Goal: Task Accomplishment & Management: Manage account settings

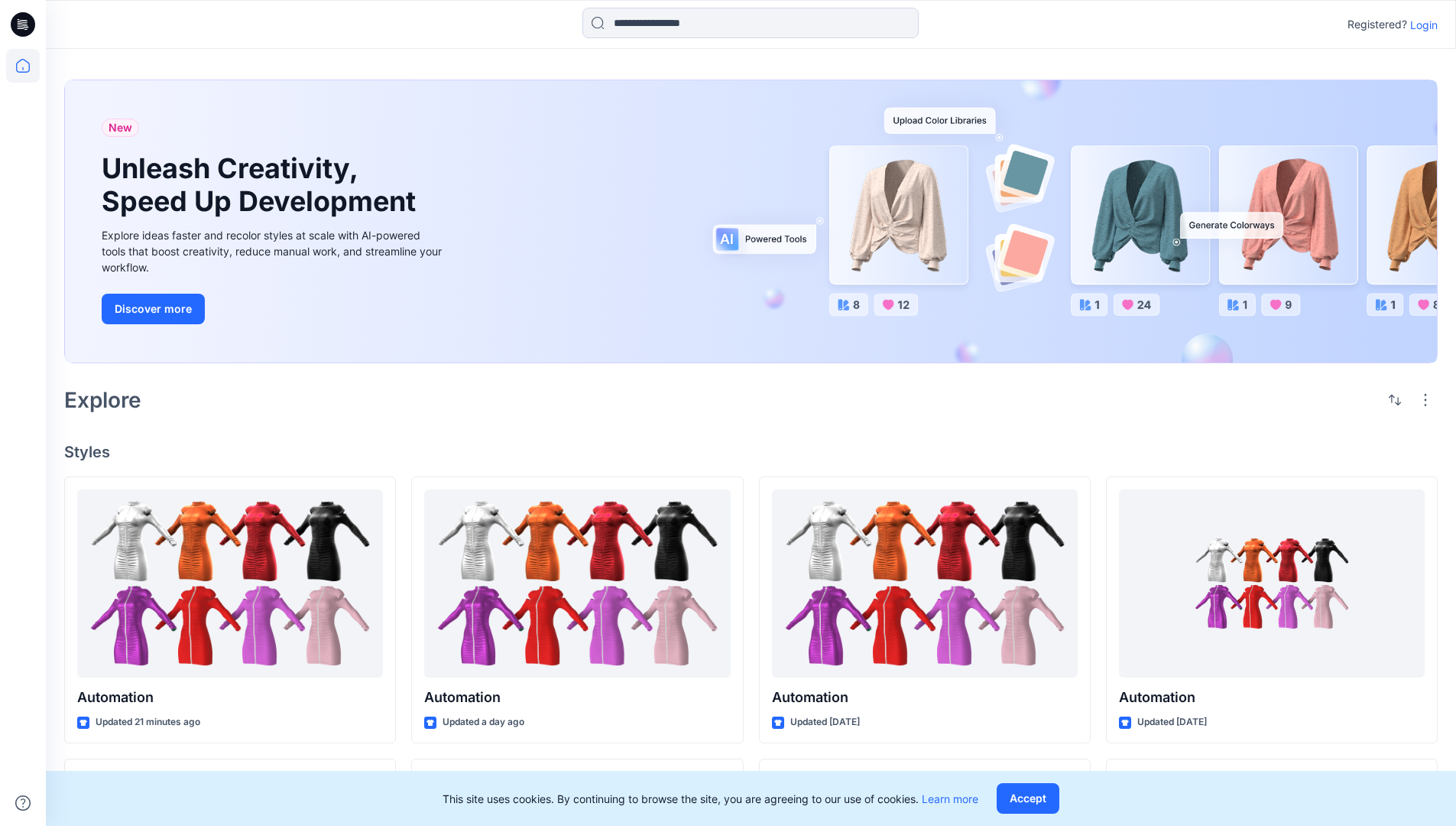
click at [1420, 25] on p "Login" at bounding box center [1424, 25] width 28 height 16
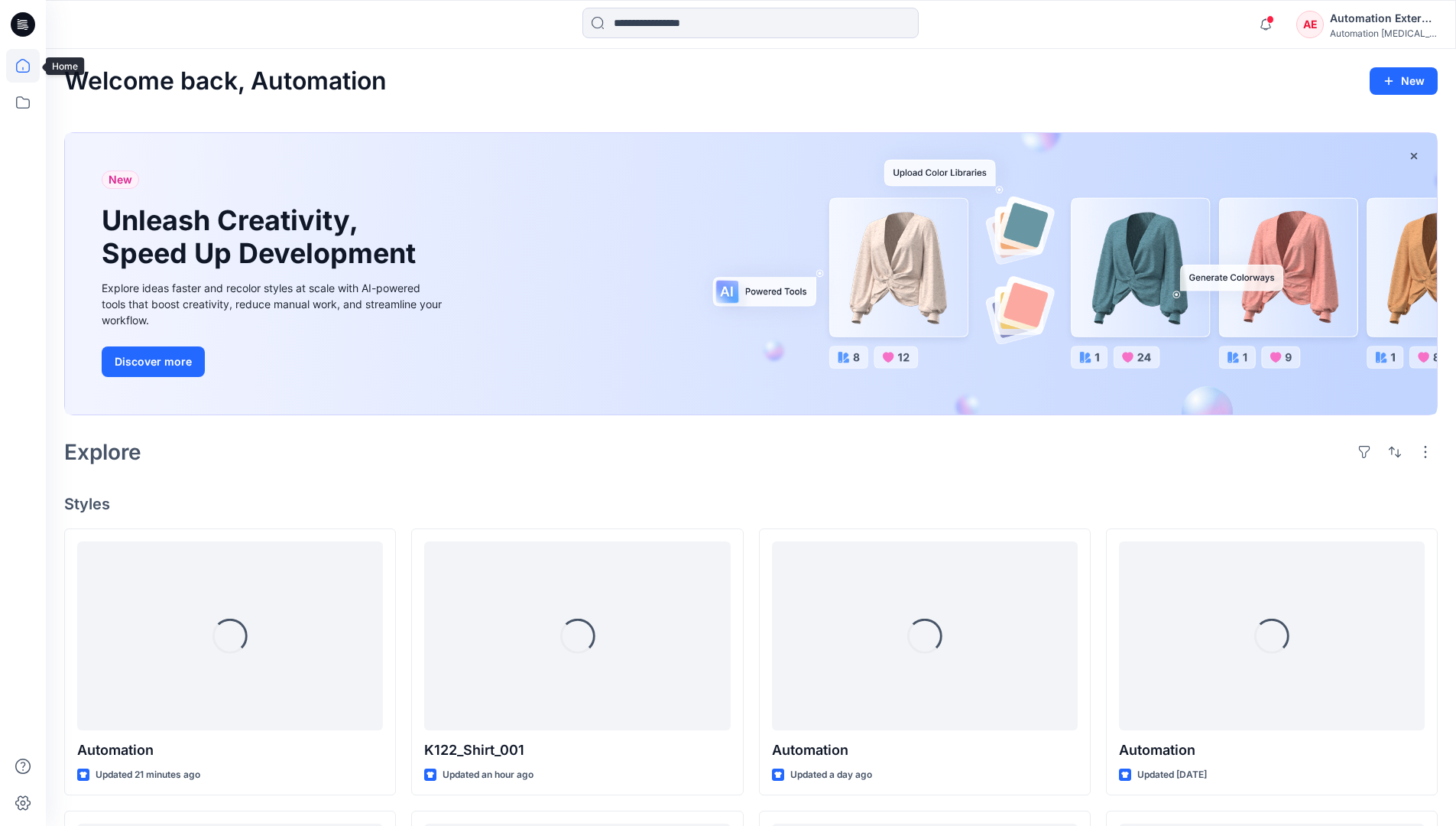
click at [29, 66] on icon at bounding box center [23, 66] width 14 height 14
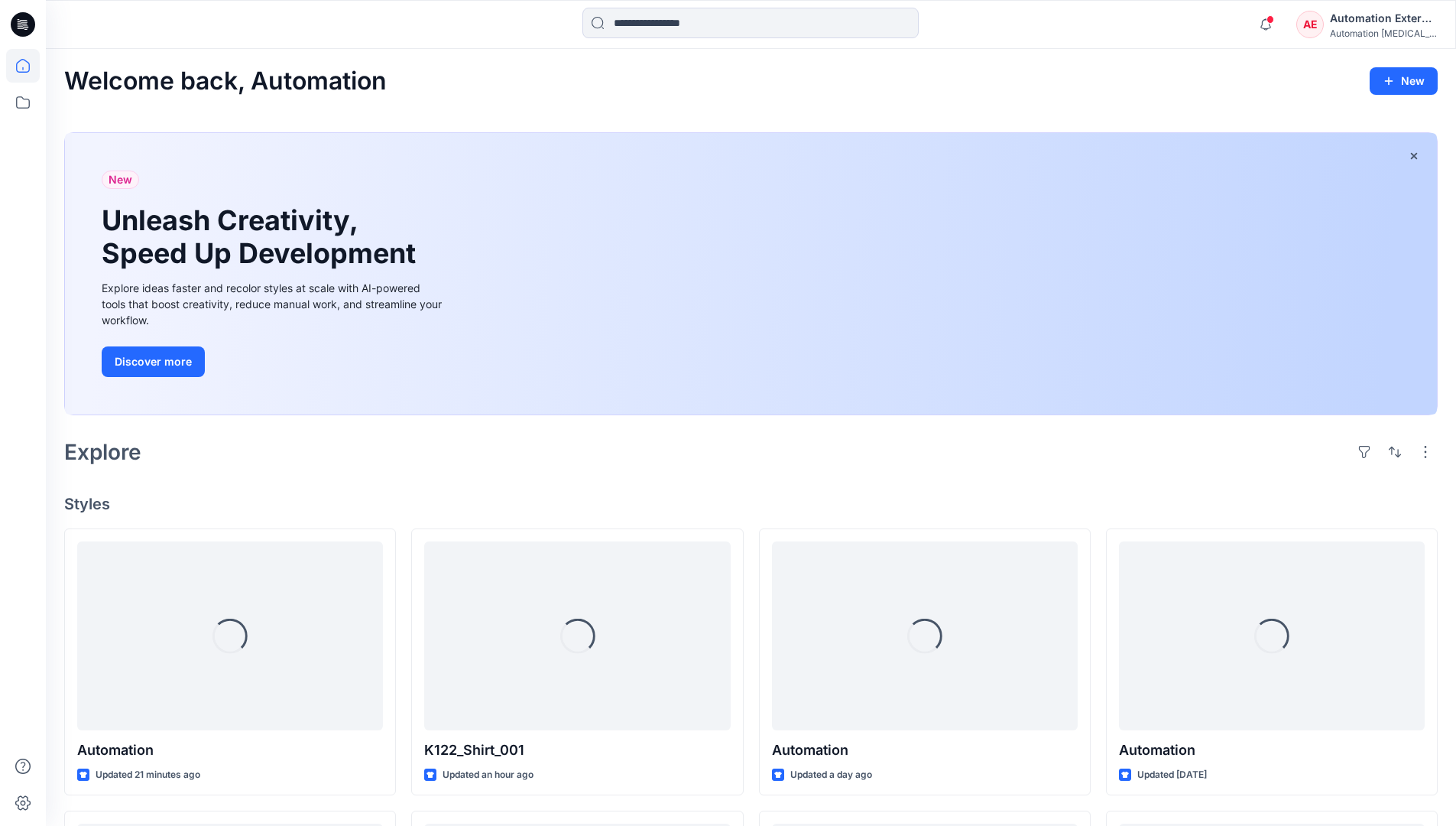
click at [1326, 30] on div "AE Automation External Automation testim..." at bounding box center [1366, 25] width 140 height 30
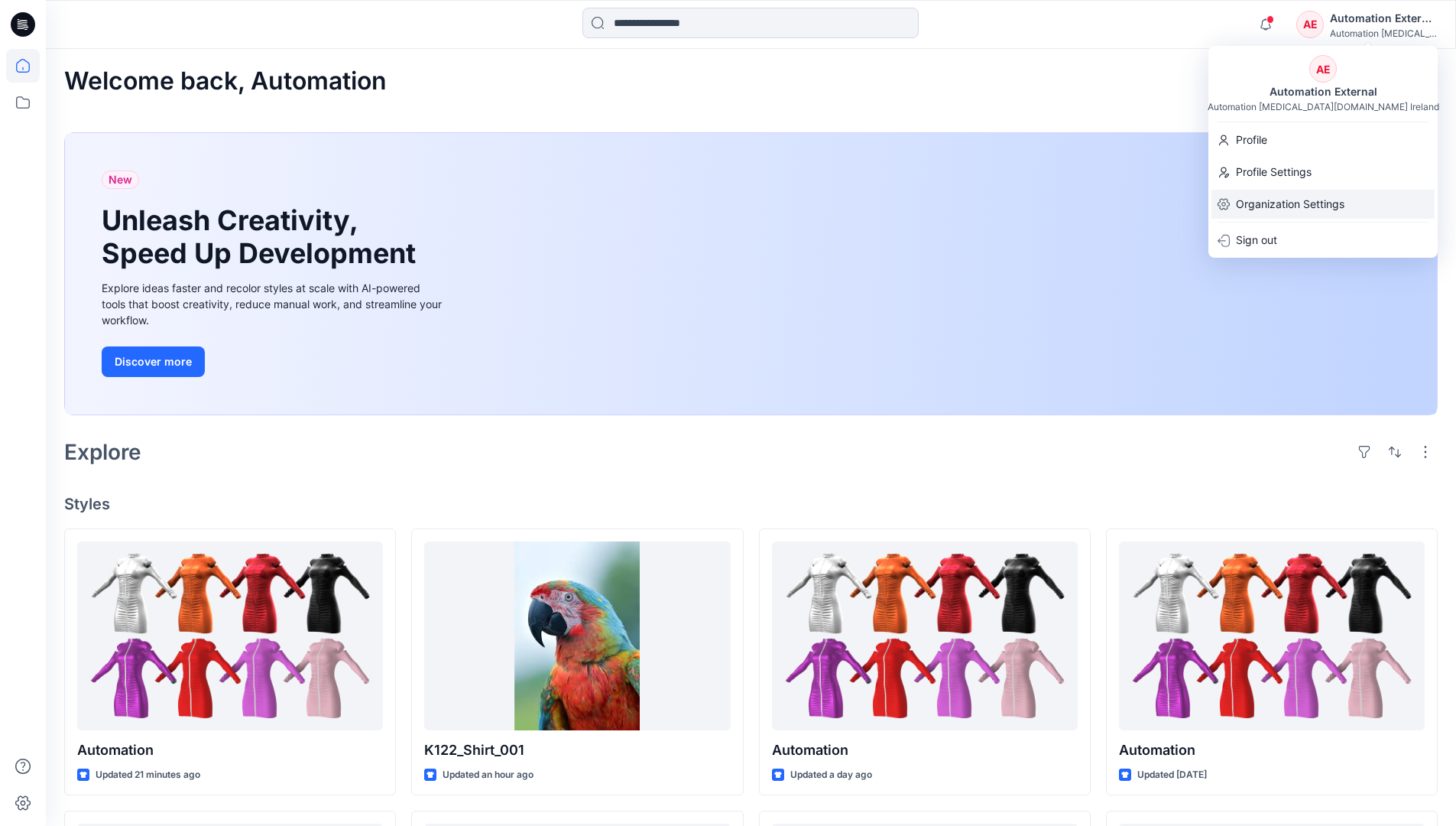
click at [1286, 201] on p "Organization Settings" at bounding box center [1290, 204] width 108 height 29
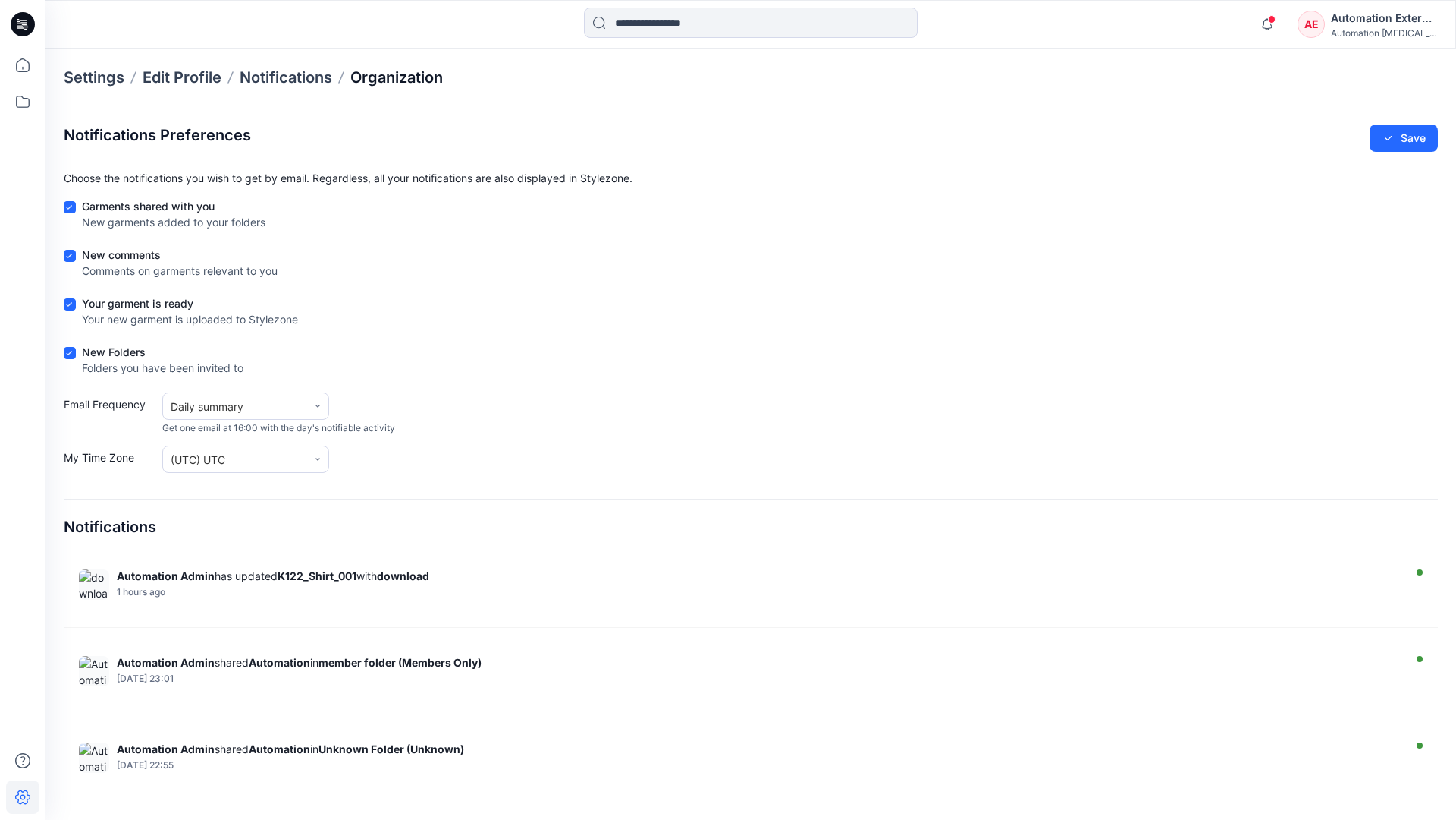
click at [398, 75] on p "Organization" at bounding box center [396, 76] width 92 height 21
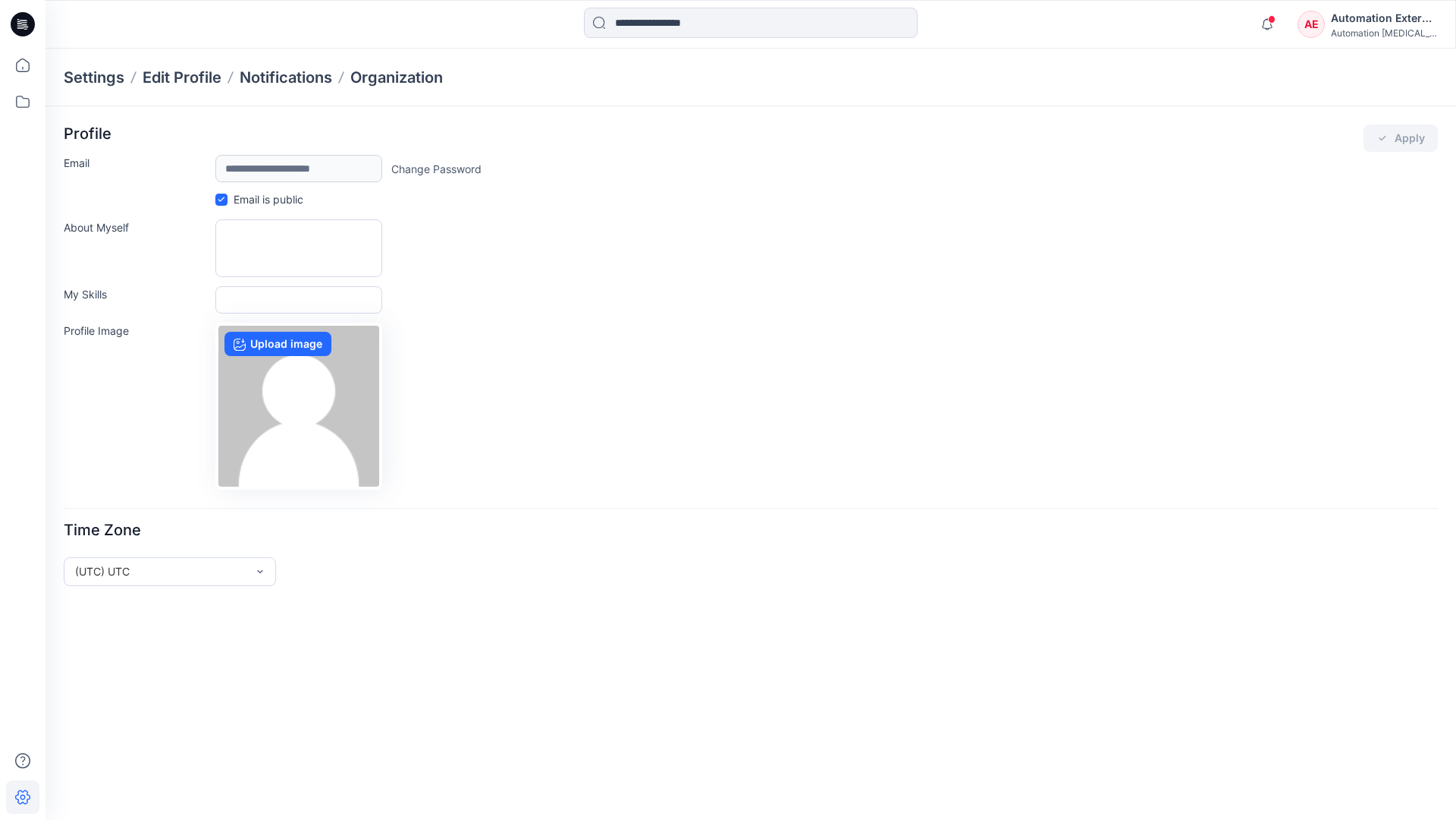
click at [1385, 24] on div "Automation External" at bounding box center [1384, 18] width 106 height 18
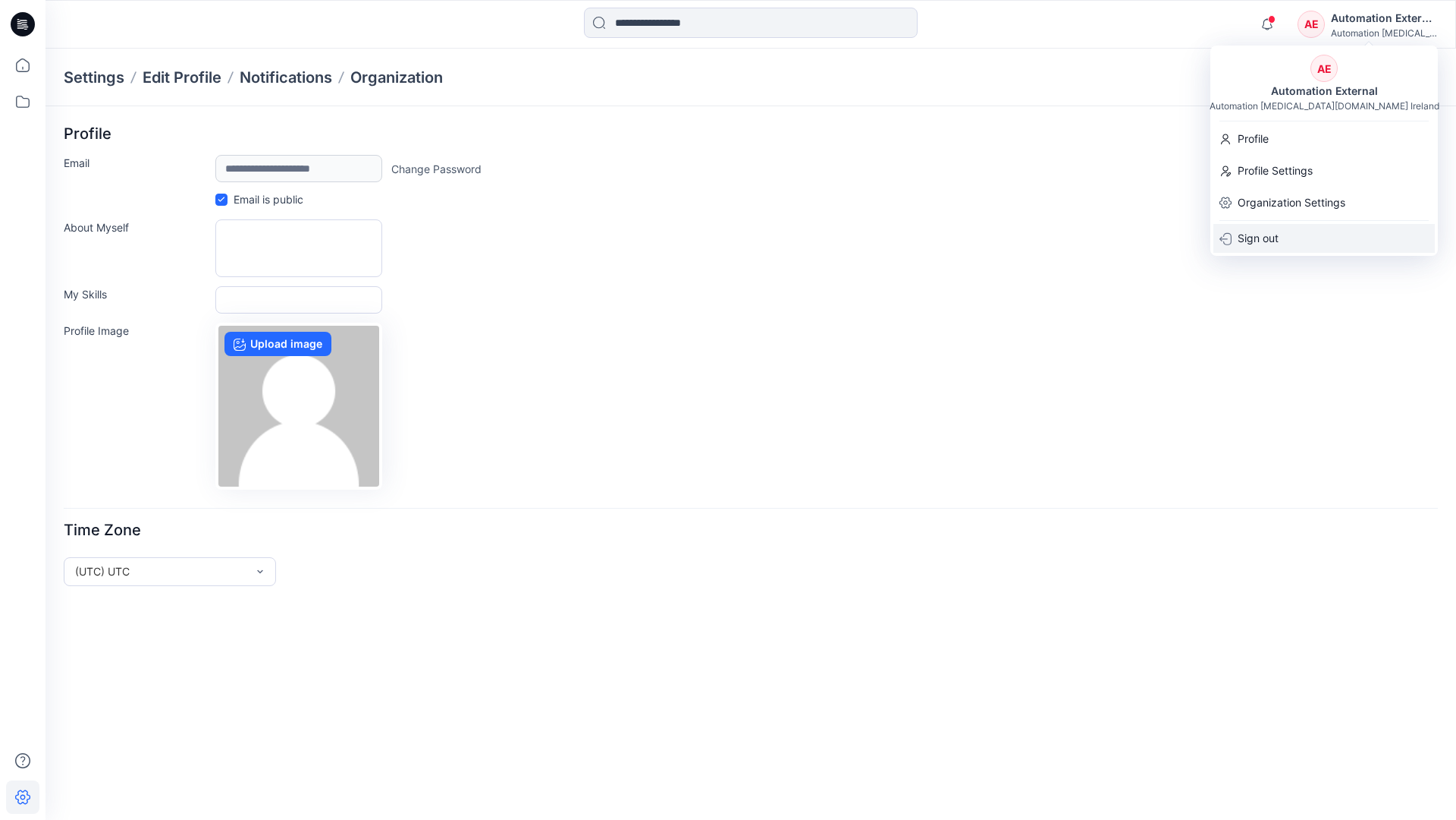
click at [1287, 236] on div "Sign out" at bounding box center [1324, 238] width 222 height 29
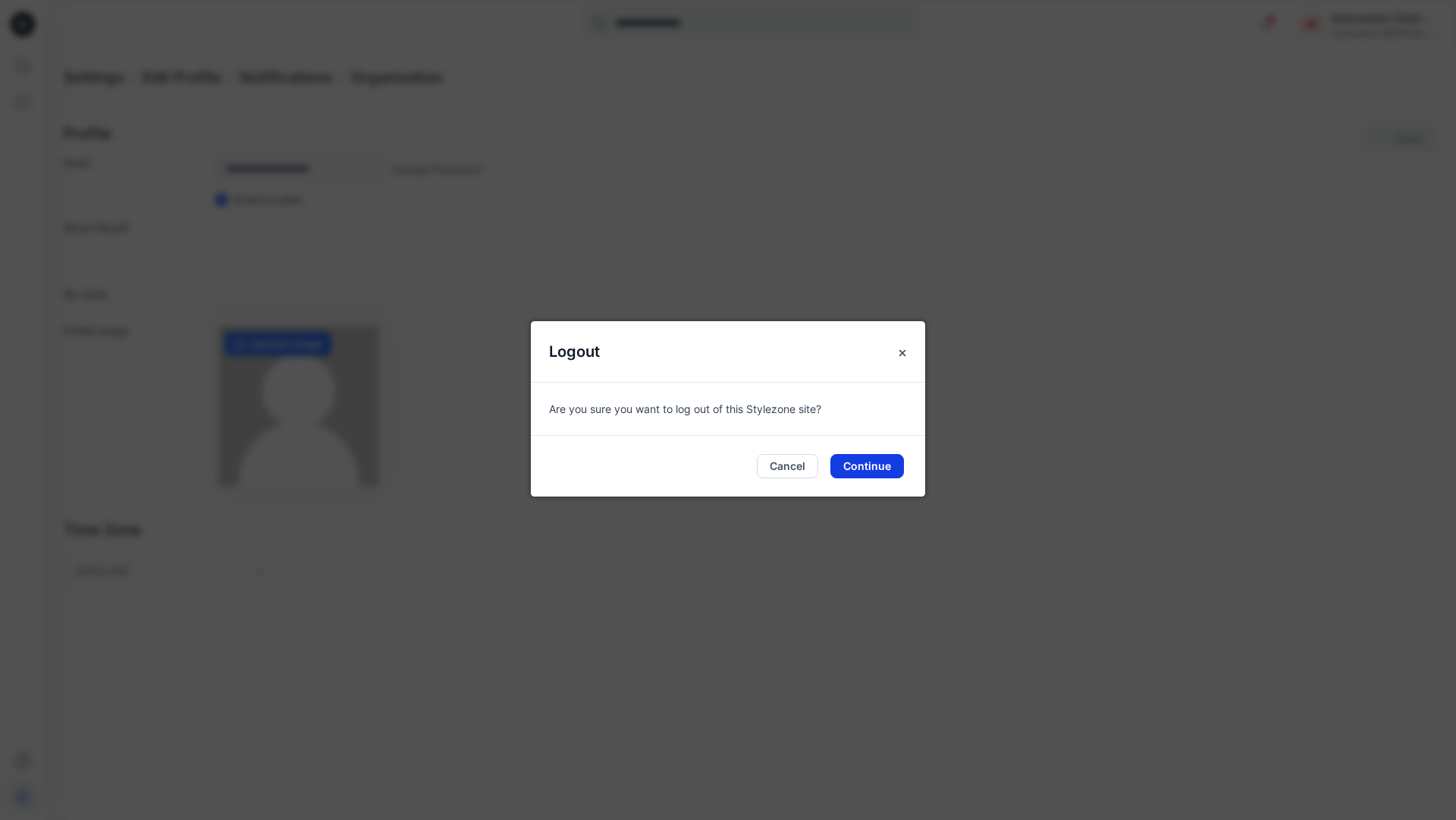
click at [877, 460] on button "Continue" at bounding box center [867, 465] width 74 height 24
